Goal: Complete application form: Complete application form

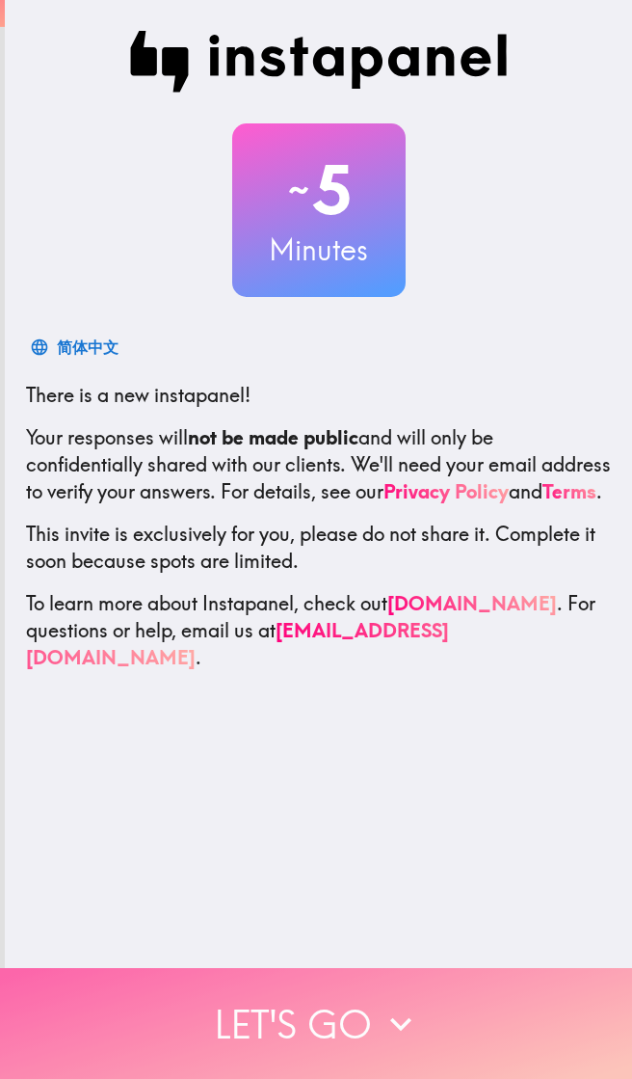
click at [413, 1003] on icon "button" at bounding box center [401, 1024] width 42 height 42
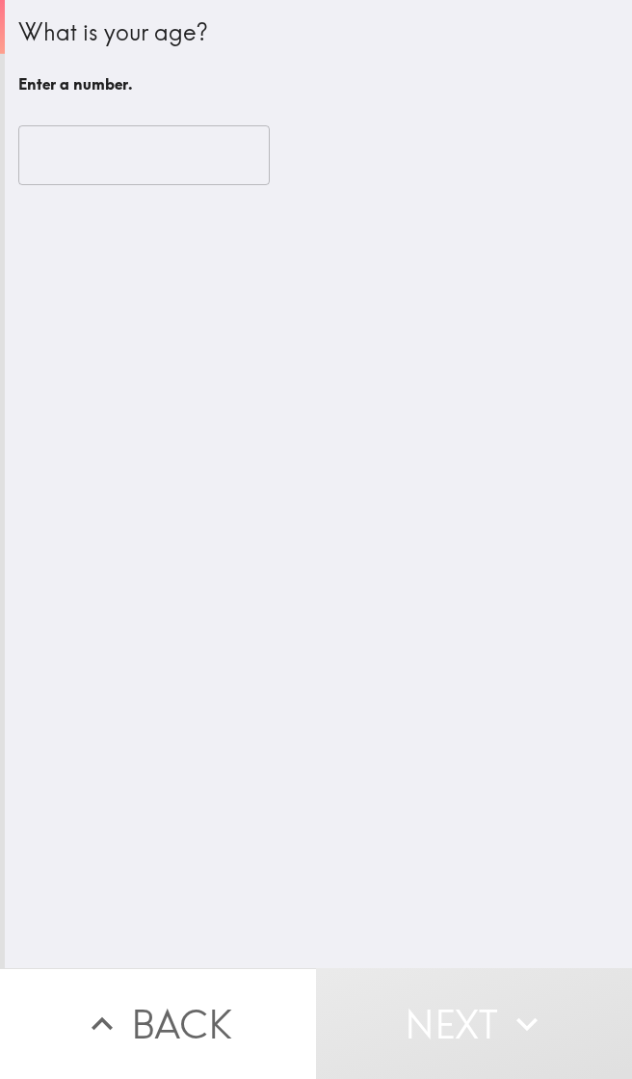
click at [27, 155] on input "number" at bounding box center [144, 155] width 252 height 60
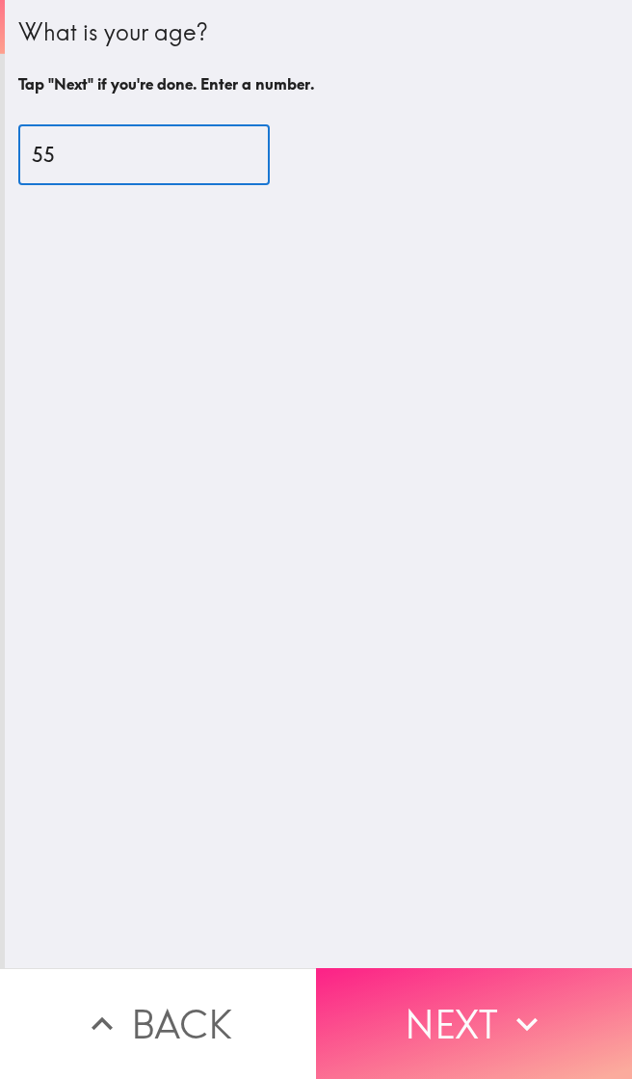
type input "55"
click at [454, 998] on button "Next" at bounding box center [474, 1023] width 316 height 111
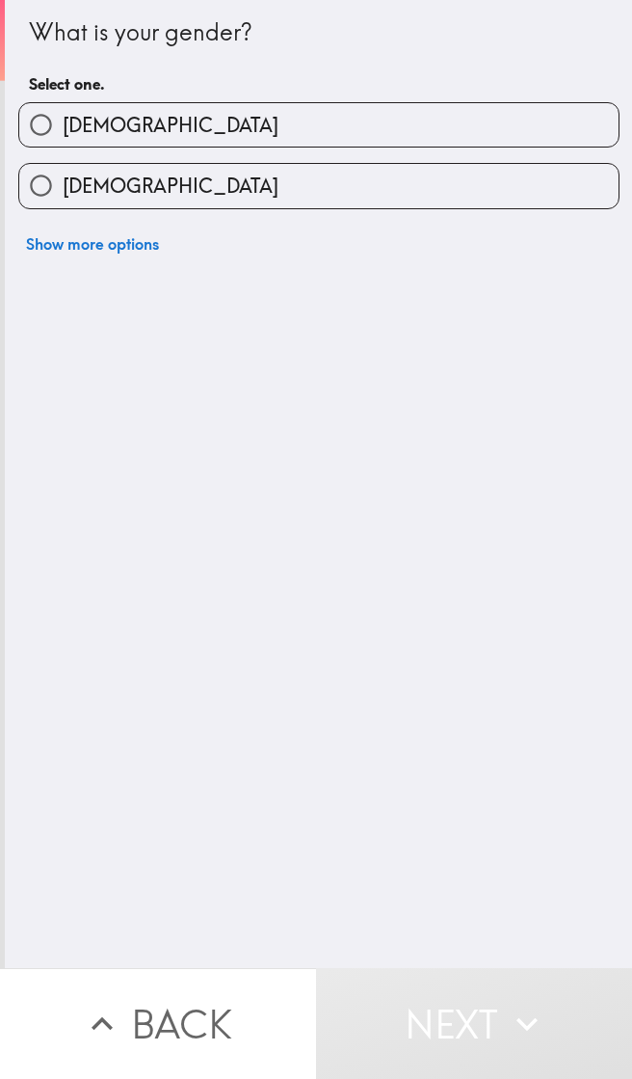
click at [32, 121] on input "[DEMOGRAPHIC_DATA]" at bounding box center [40, 124] width 43 height 43
radio input "true"
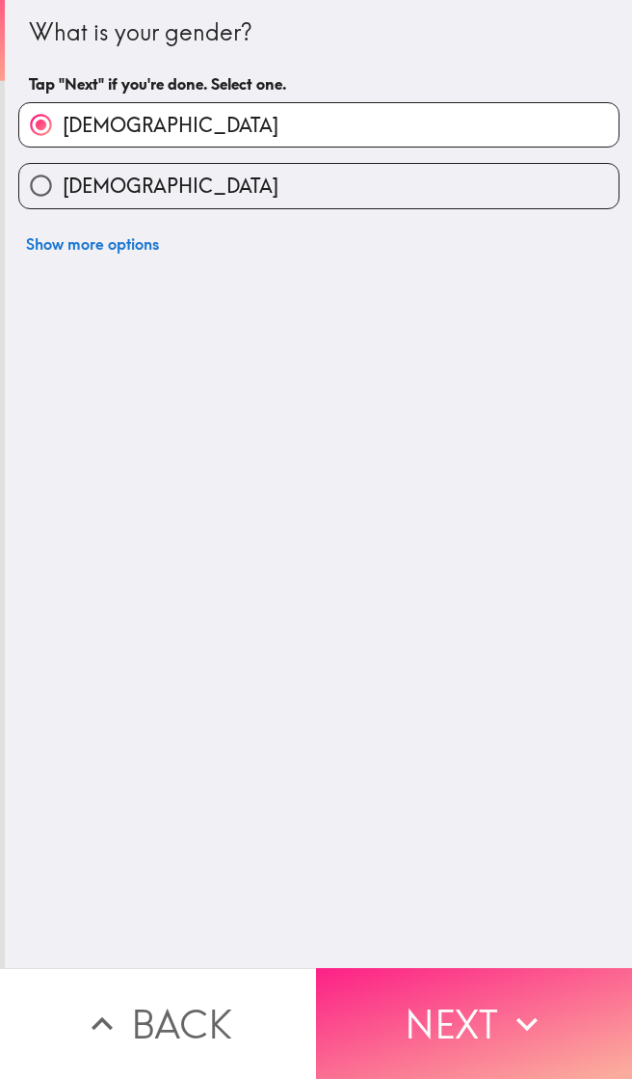
click at [488, 1007] on button "Next" at bounding box center [474, 1023] width 316 height 111
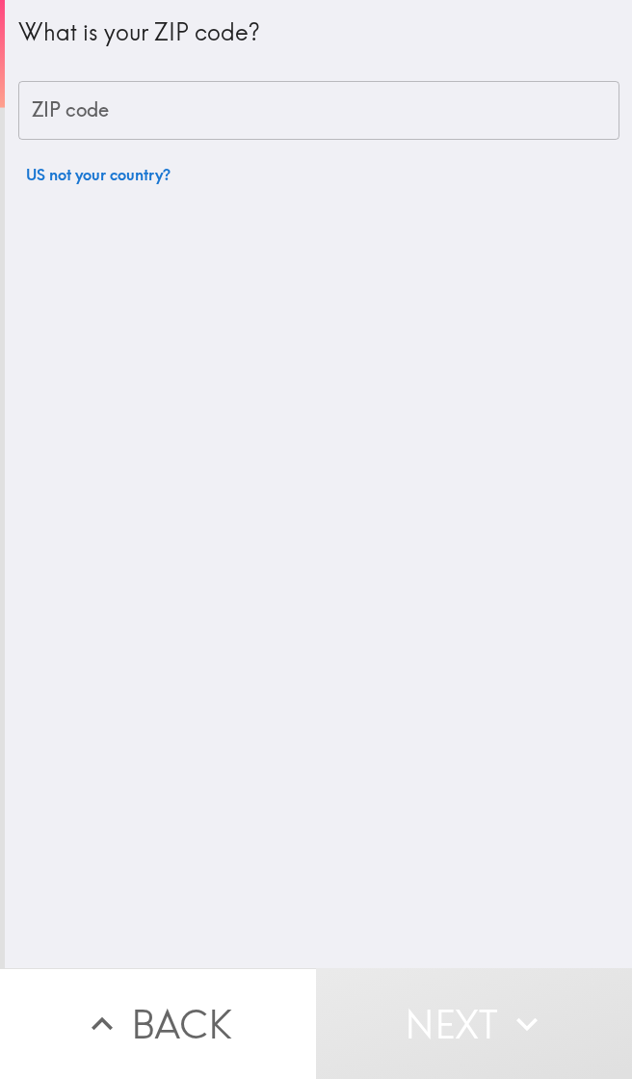
click at [47, 114] on div "ZIP code ZIP code" at bounding box center [319, 111] width 602 height 60
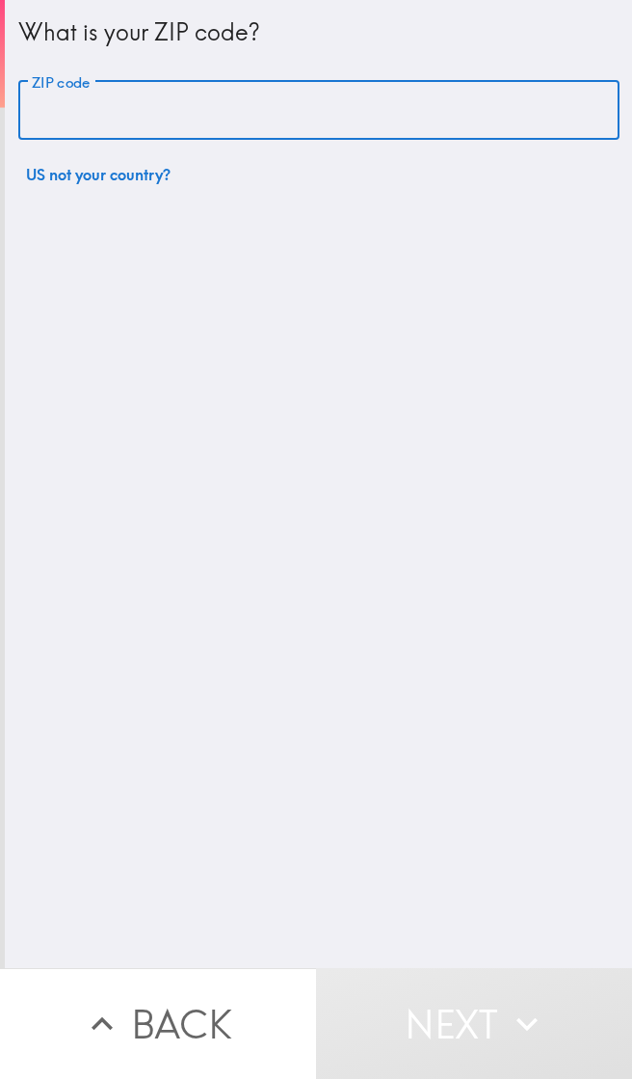
type input "8"
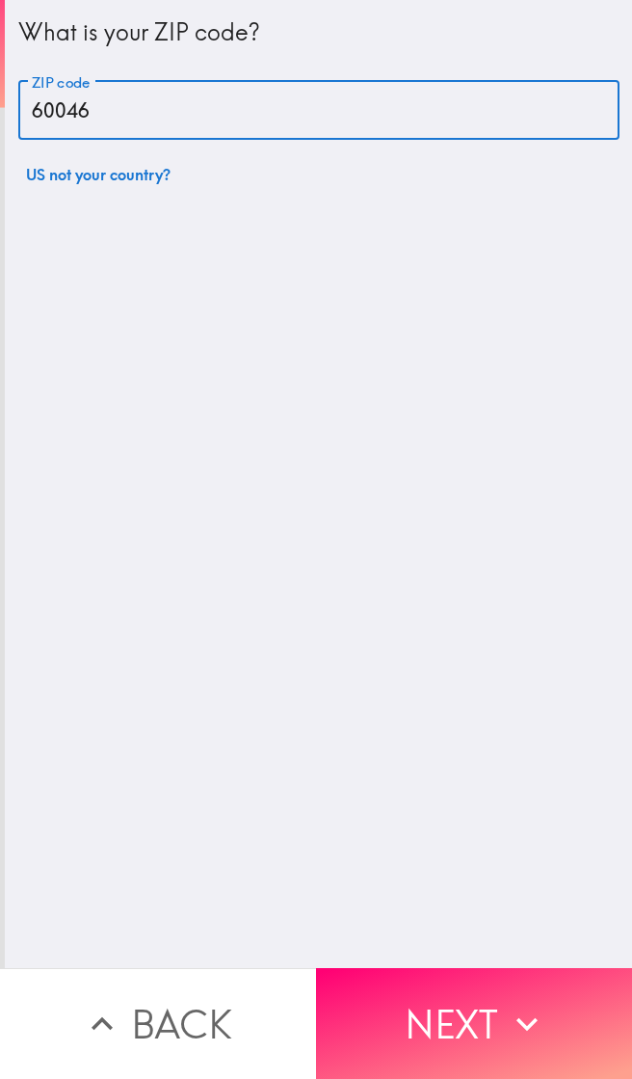
type input "60046"
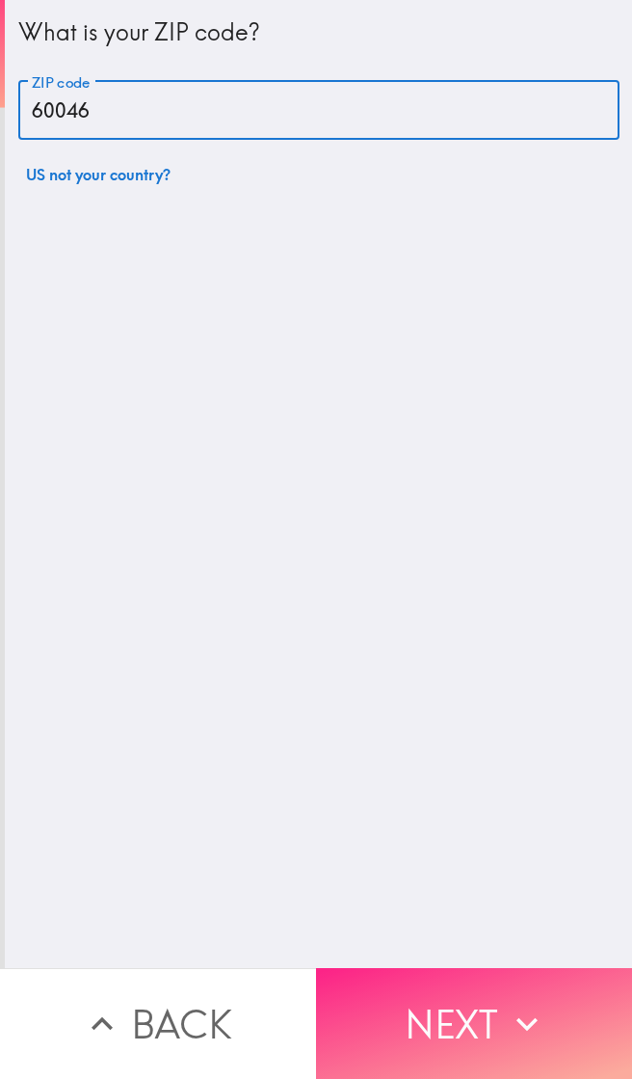
click at [506, 1003] on icon "button" at bounding box center [527, 1024] width 42 height 42
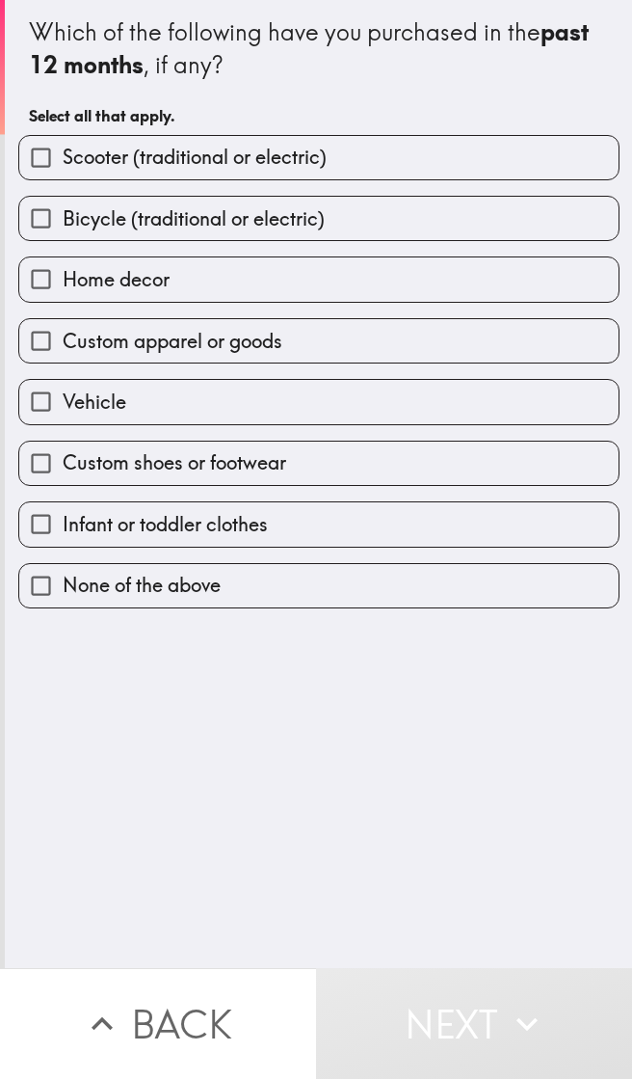
click at [31, 283] on input "Home decor" at bounding box center [40, 278] width 43 height 43
checkbox input "true"
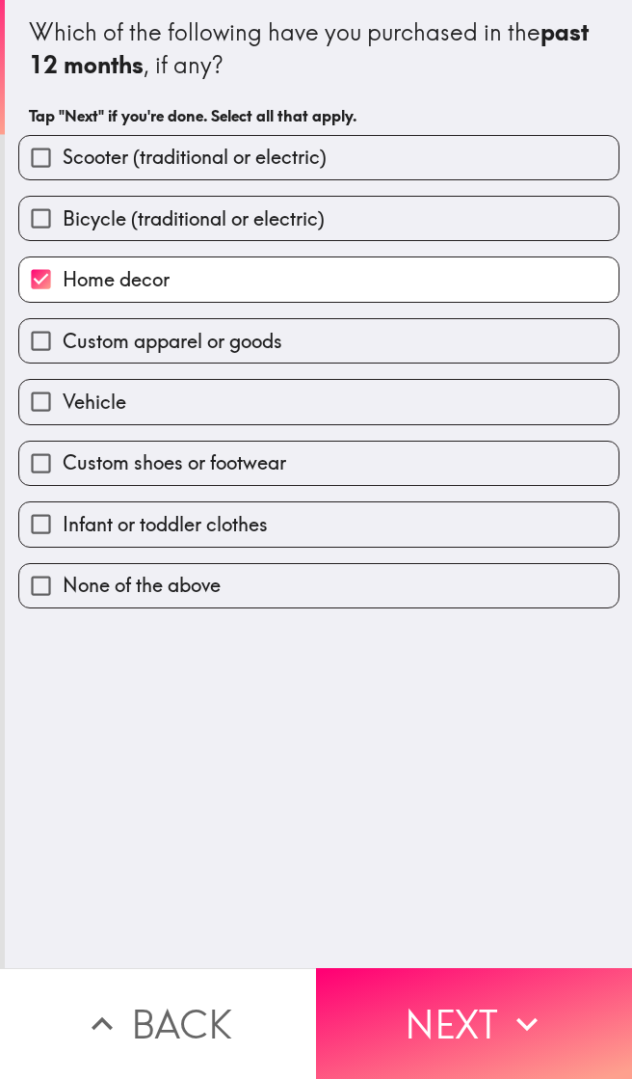
click at [47, 347] on input "Custom apparel or goods" at bounding box center [40, 340] width 43 height 43
checkbox input "true"
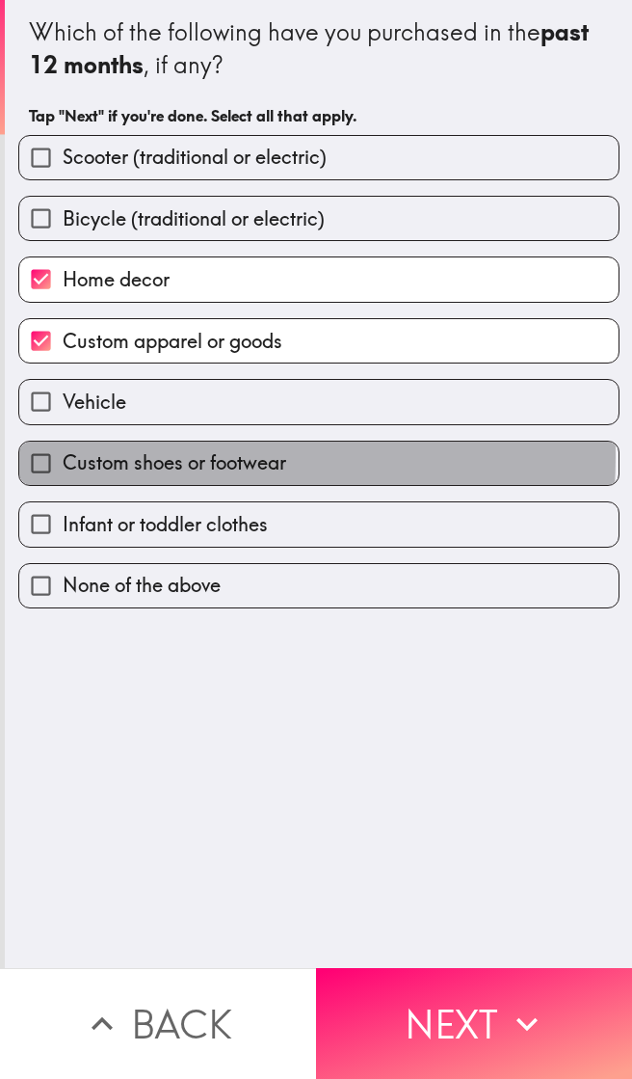
scroll to position [0, 8]
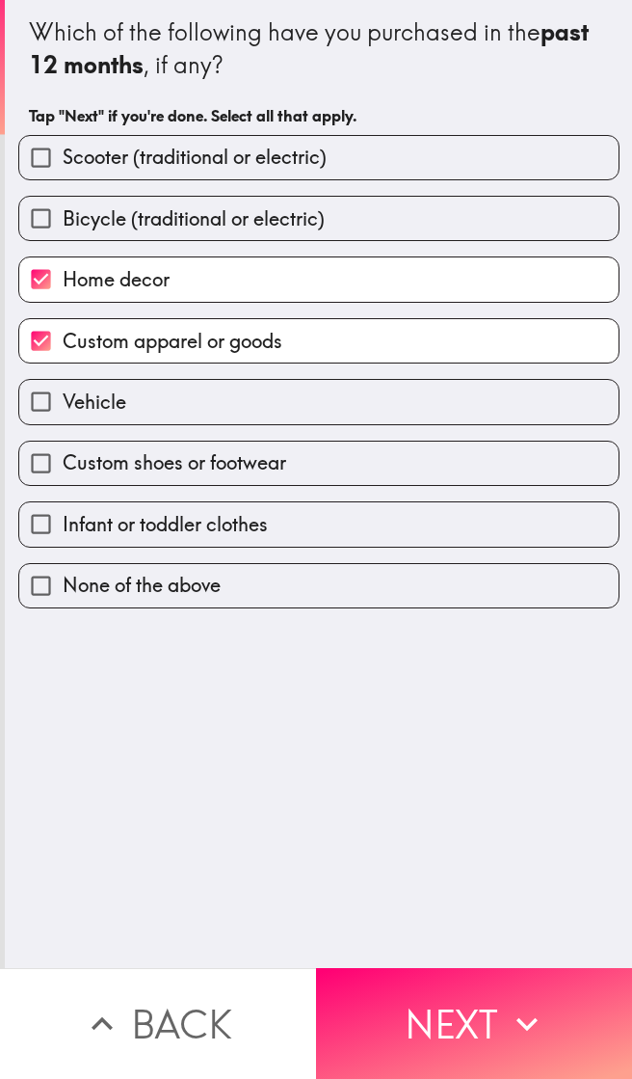
click at [40, 452] on input "Custom shoes or footwear" at bounding box center [40, 463] width 43 height 43
checkbox input "true"
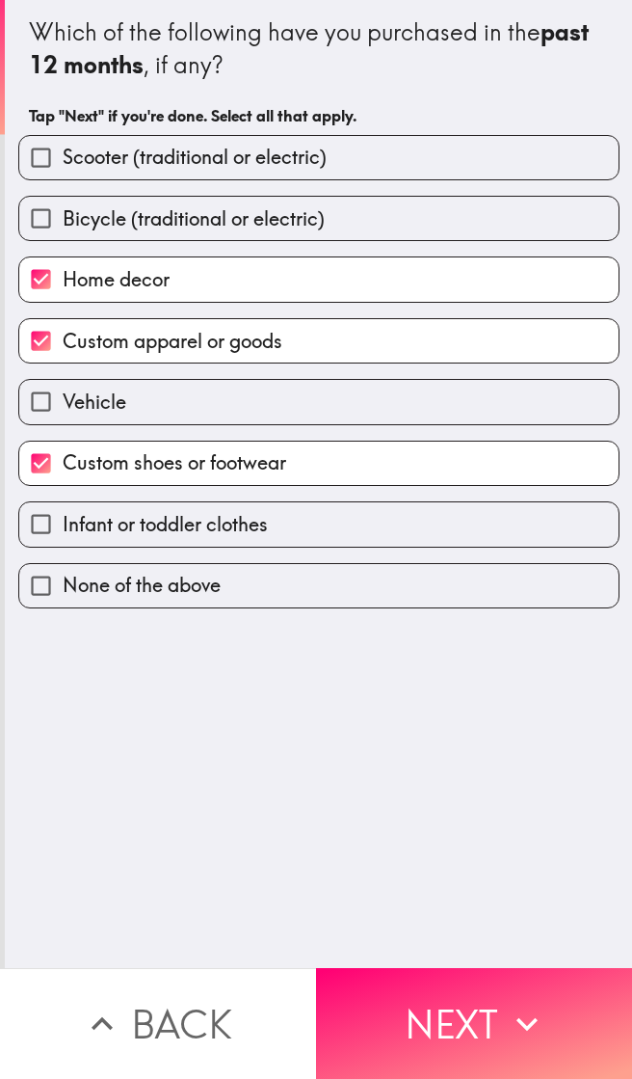
click at [33, 522] on input "Infant or toddler clothes" at bounding box center [40, 523] width 43 height 43
checkbox input "true"
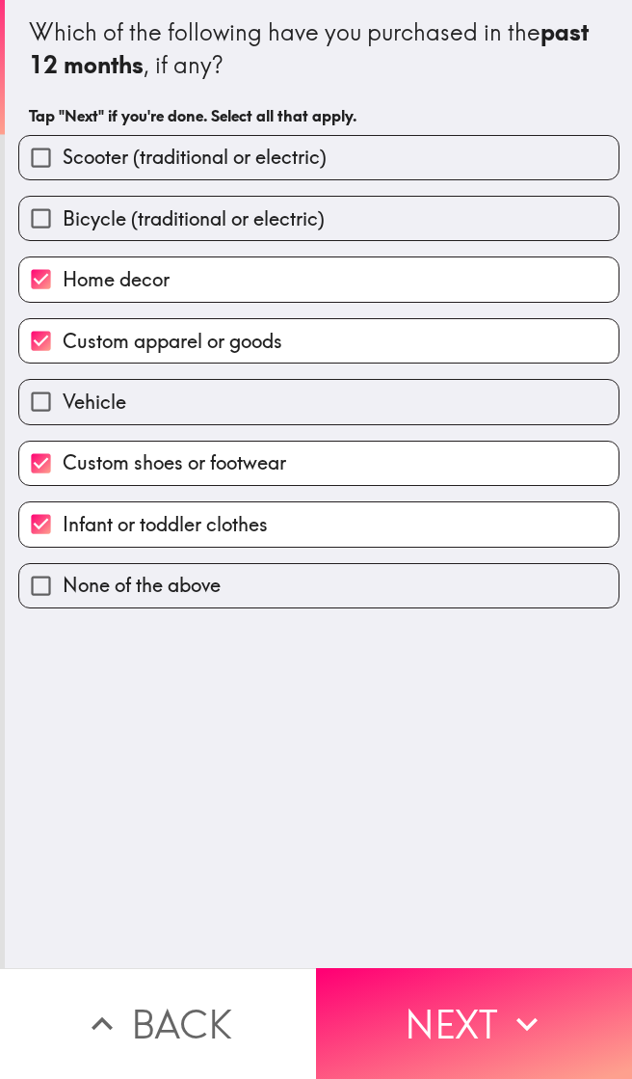
click at [36, 157] on input "Scooter (traditional or electric)" at bounding box center [40, 157] width 43 height 43
checkbox input "true"
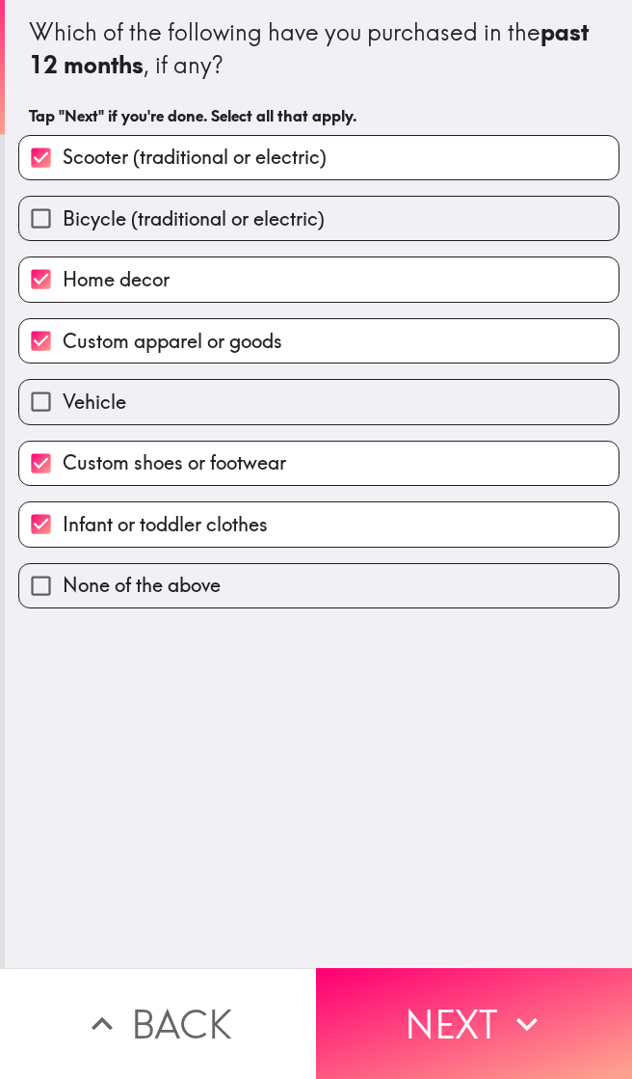
click at [33, 211] on input "Bicycle (traditional or electric)" at bounding box center [40, 218] width 43 height 43
checkbox input "true"
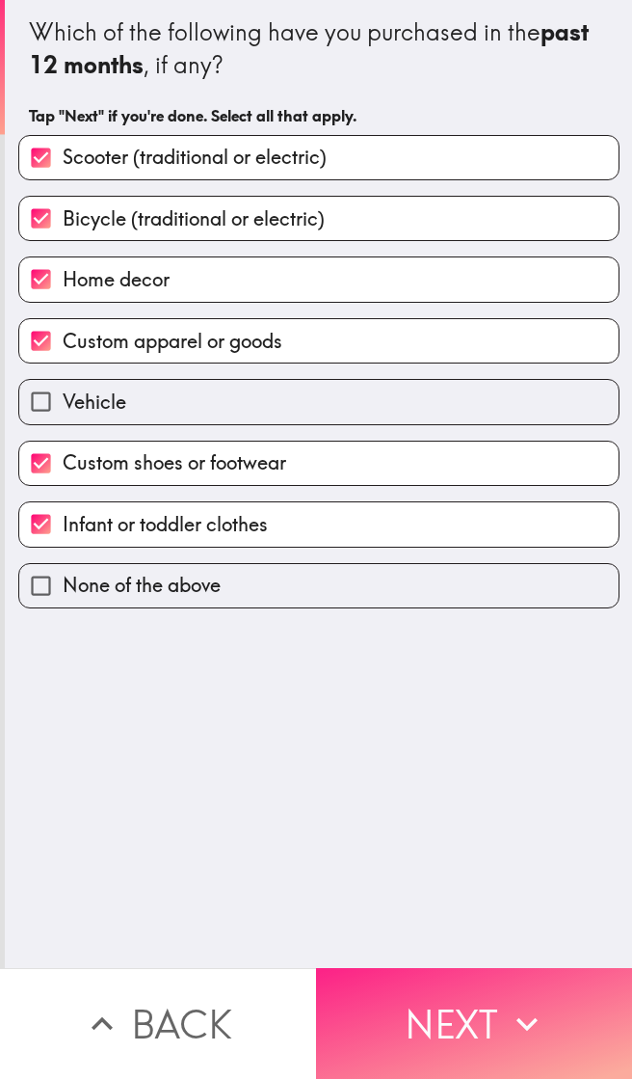
click at [507, 1005] on icon "button" at bounding box center [527, 1024] width 42 height 42
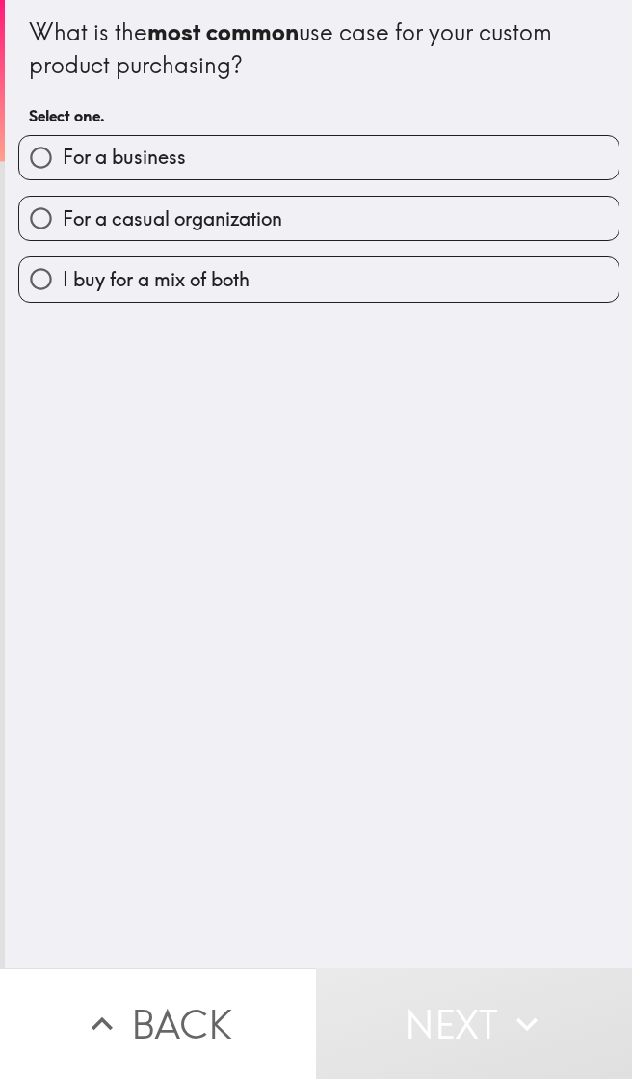
click at [40, 221] on input "For a casual organization" at bounding box center [40, 218] width 43 height 43
radio input "true"
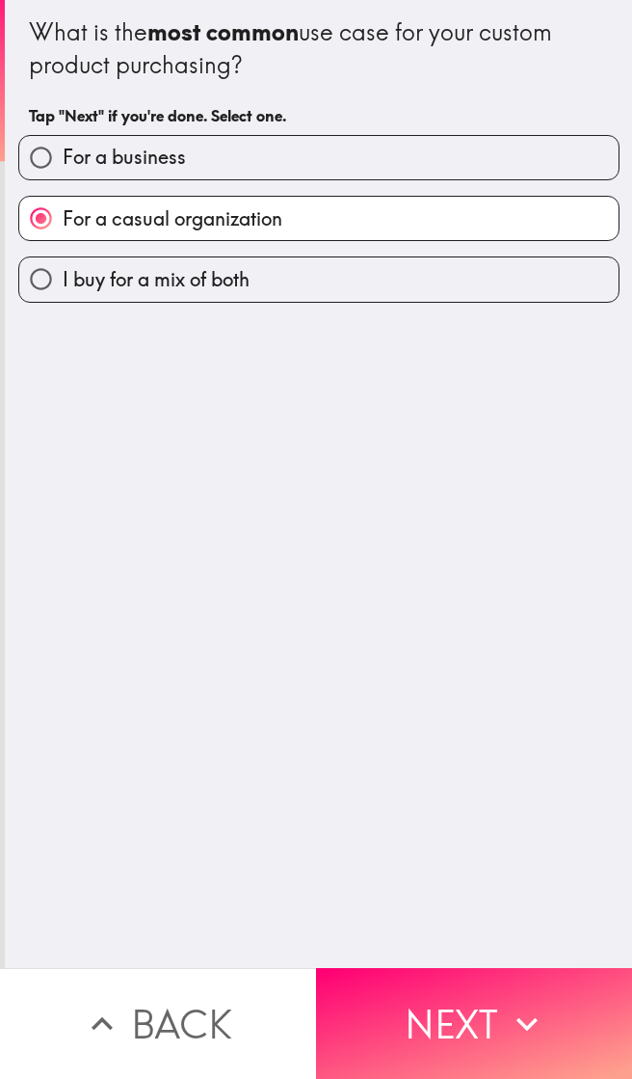
click at [39, 280] on input "I buy for a mix of both" at bounding box center [40, 278] width 43 height 43
radio input "true"
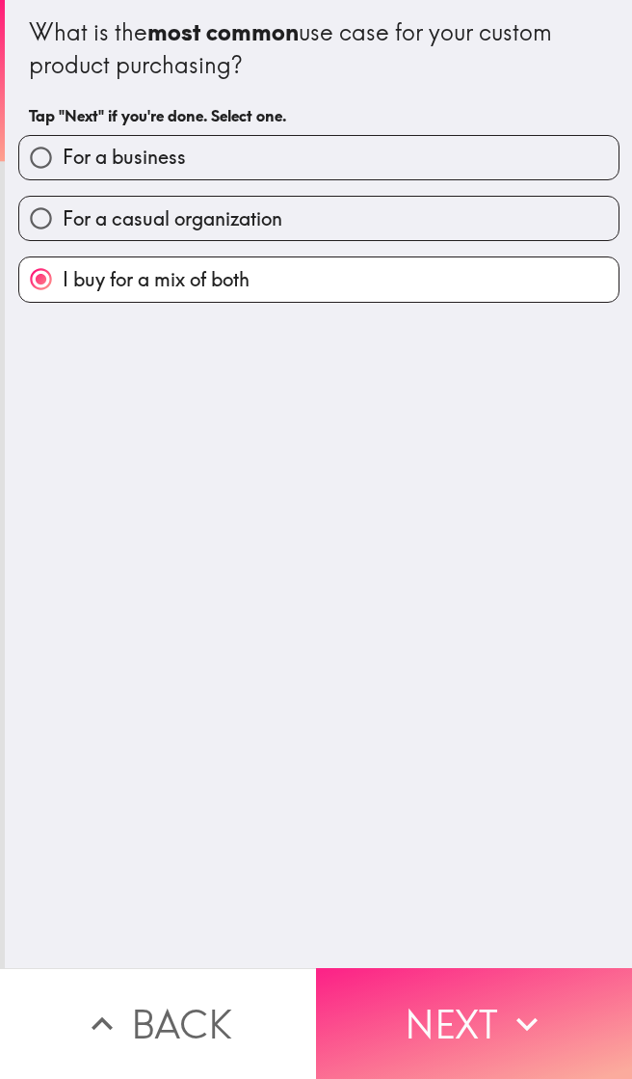
click at [506, 1003] on icon "button" at bounding box center [527, 1024] width 42 height 42
